Goal: Information Seeking & Learning: Stay updated

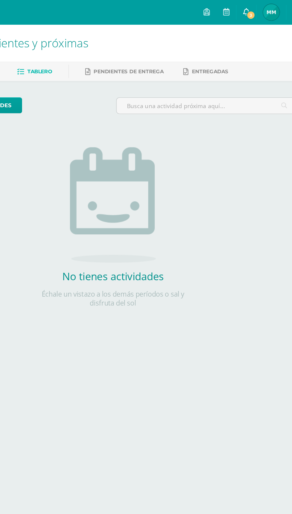
click at [249, 11] on span "3" at bounding box center [246, 11] width 7 height 7
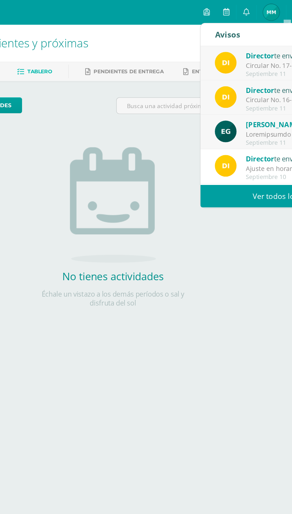
click at [260, 143] on link "Ver todos los avisos" at bounding box center [272, 143] width 126 height 16
click at [256, 71] on div "Circular No. 16-2025 - Fechas septiembre: Estimados padres de familia y/o encar…" at bounding box center [284, 72] width 83 height 7
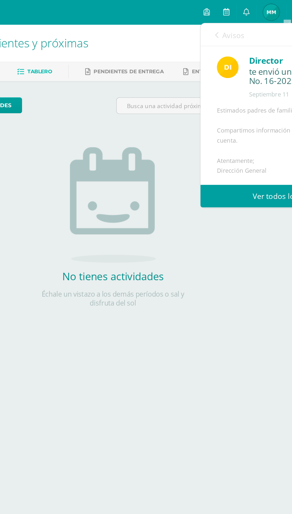
click at [258, 146] on link "Ver todos los avisos" at bounding box center [272, 143] width 126 height 16
click at [257, 142] on link "Ver todos los avisos" at bounding box center [272, 143] width 126 height 16
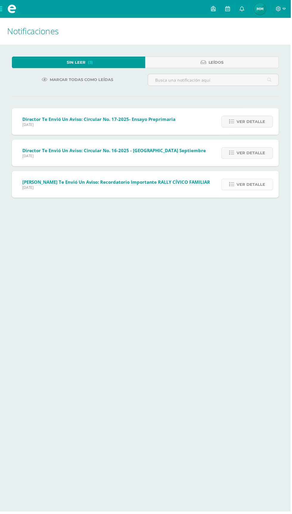
click at [265, 187] on span "Ver detalle" at bounding box center [251, 185] width 29 height 11
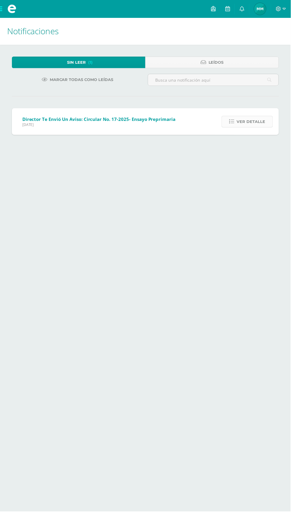
click at [266, 124] on span "Ver detalle" at bounding box center [251, 122] width 29 height 11
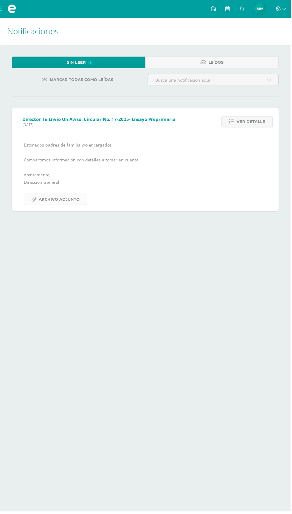
click at [72, 202] on span "Archivo Adjunto" at bounding box center [59, 200] width 41 height 11
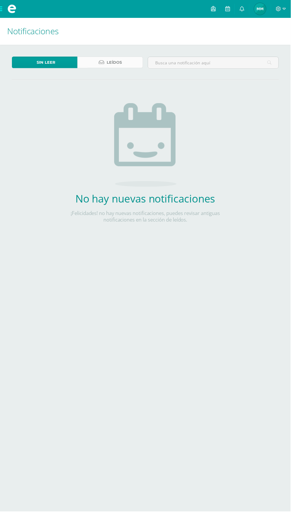
click at [127, 65] on link "Leídos" at bounding box center [111, 63] width 66 height 12
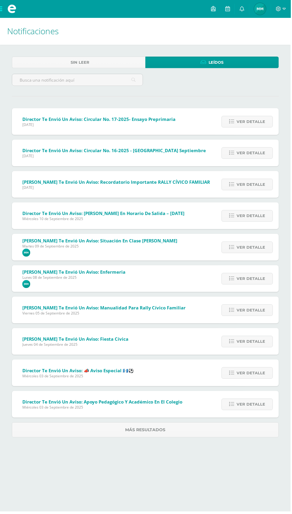
click at [160, 118] on span "Director te envió un aviso: Circular No. 17-2025- Ensayo Preprimaria" at bounding box center [99, 120] width 154 height 6
click at [258, 122] on span "Ver detalle" at bounding box center [251, 122] width 29 height 11
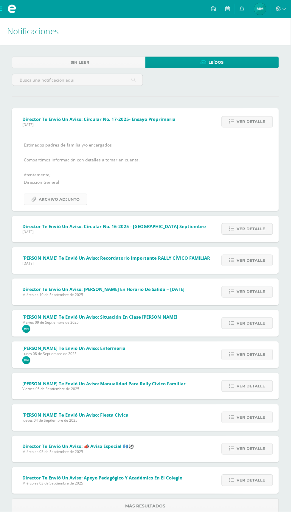
click at [76, 196] on span "Archivo Adjunto" at bounding box center [59, 200] width 41 height 11
click at [91, 59] on link "Sin leer" at bounding box center [79, 63] width 134 height 12
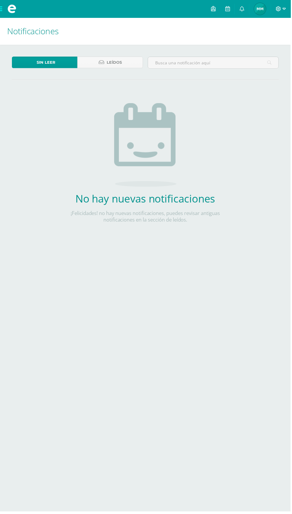
click at [281, 9] on icon at bounding box center [279, 8] width 5 height 5
click at [274, 41] on span "Cerrar sesión" at bounding box center [267, 40] width 27 height 6
